Goal: Task Accomplishment & Management: Manage account settings

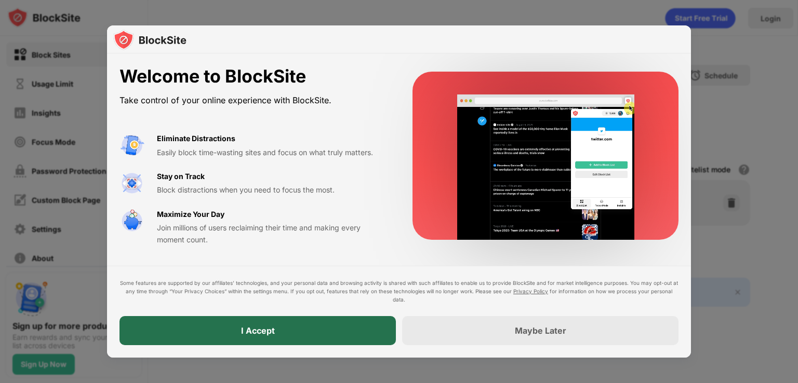
click at [329, 334] on div "I Accept" at bounding box center [257, 330] width 276 height 29
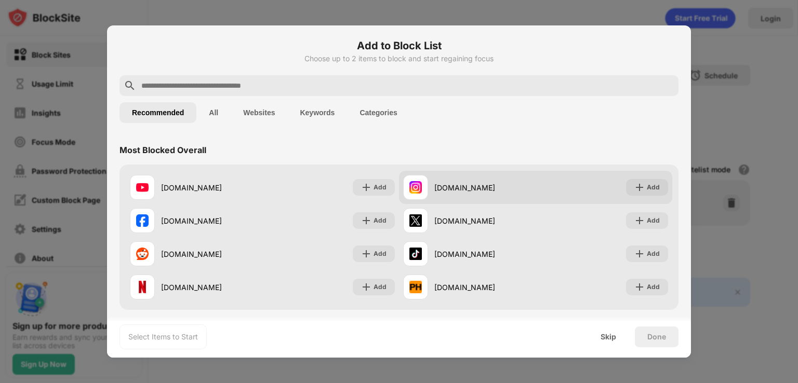
click at [476, 184] on div "instagram.com" at bounding box center [484, 187] width 101 height 11
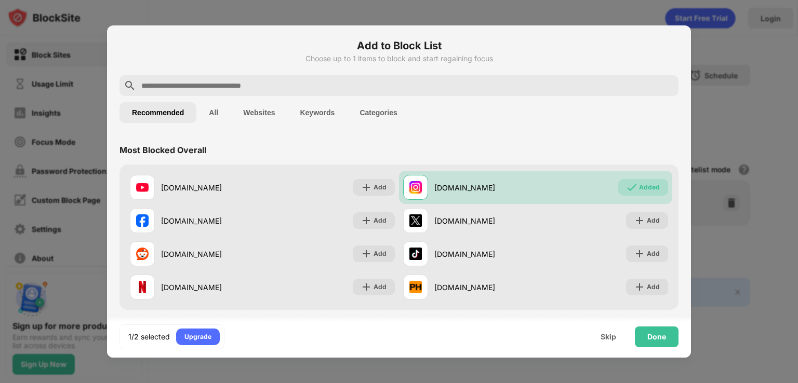
click at [748, 162] on div at bounding box center [399, 191] width 798 height 383
click at [204, 13] on div at bounding box center [399, 191] width 798 height 383
click at [68, 286] on div at bounding box center [399, 191] width 798 height 383
click at [750, 41] on div at bounding box center [399, 191] width 798 height 383
click at [600, 342] on div "Skip" at bounding box center [608, 337] width 41 height 21
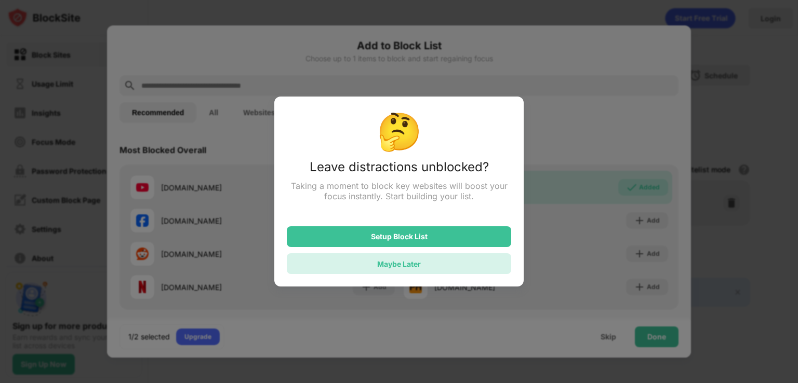
click at [401, 270] on div "Maybe Later" at bounding box center [399, 264] width 224 height 21
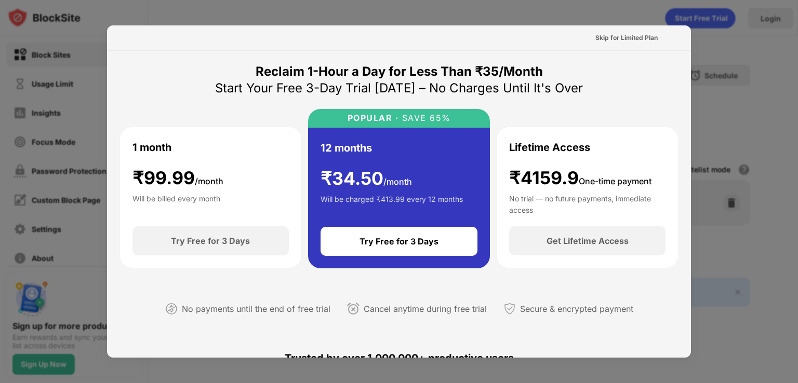
click at [700, 50] on div at bounding box center [399, 191] width 798 height 383
click at [753, 23] on div at bounding box center [399, 191] width 798 height 383
click at [613, 40] on div "Skip for Limited Plan" at bounding box center [626, 38] width 62 height 10
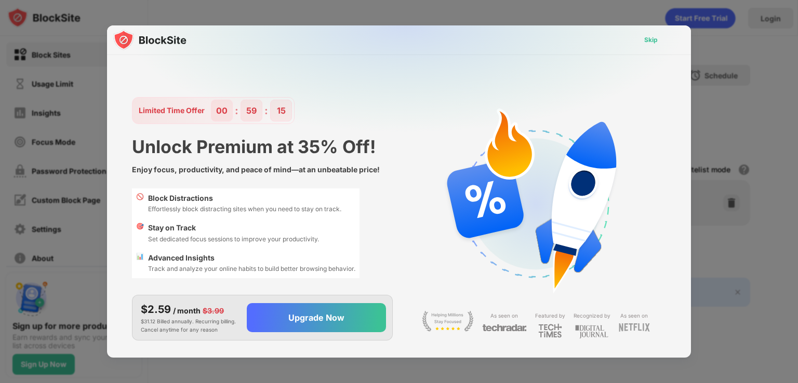
click at [651, 37] on div "Skip" at bounding box center [651, 40] width 30 height 17
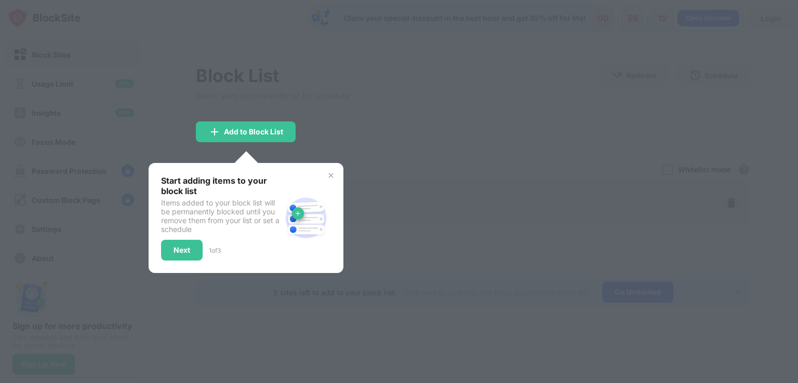
click at [330, 177] on img at bounding box center [331, 175] width 8 height 8
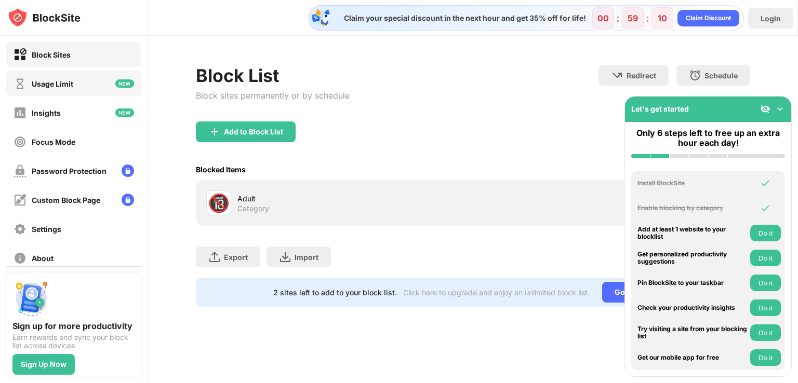
click at [74, 91] on div "Usage Limit" at bounding box center [73, 83] width 135 height 25
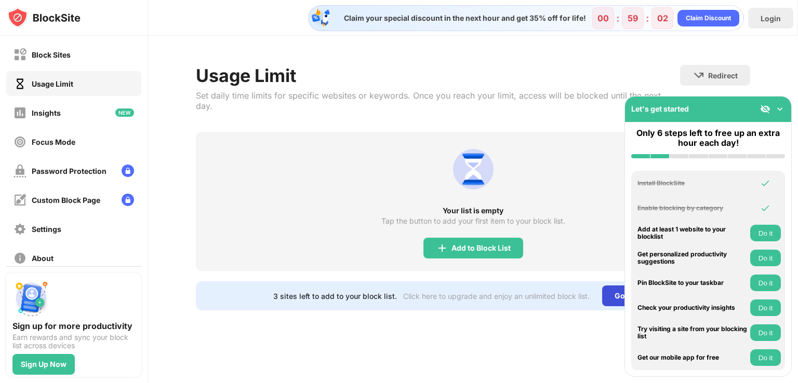
click at [610, 286] on div "Go Unlimited" at bounding box center [637, 296] width 71 height 21
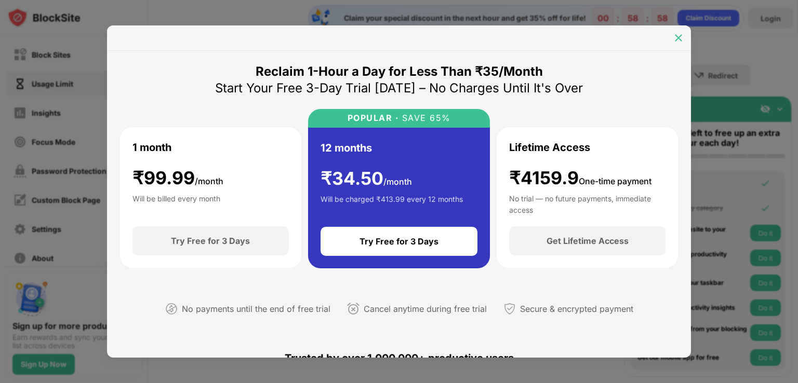
click at [677, 43] on div at bounding box center [678, 38] width 17 height 17
